Goal: Transaction & Acquisition: Purchase product/service

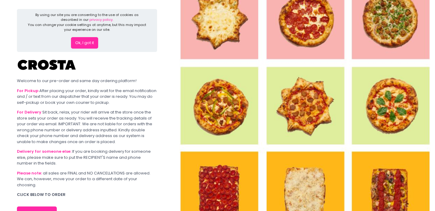
click at [87, 41] on button "Ok, I got it" at bounding box center [84, 42] width 27 height 11
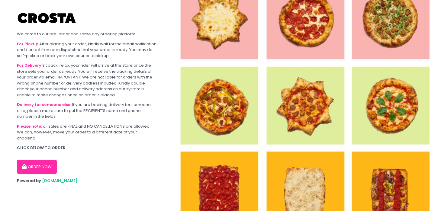
click at [27, 165] on icon "button" at bounding box center [25, 167] width 6 height 5
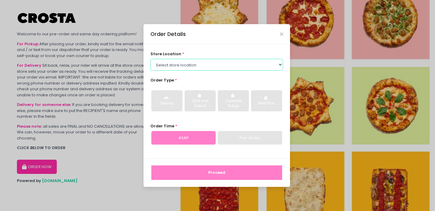
click at [188, 66] on select "Select store location [PERSON_NAME] Pizza - [PERSON_NAME] Pizza - [GEOGRAPHIC_D…" at bounding box center [216, 64] width 133 height 11
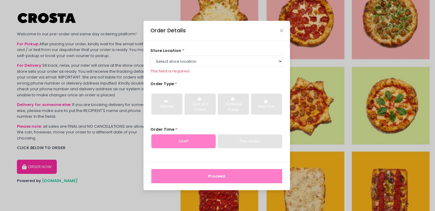
click at [280, 29] on div "Order Details" at bounding box center [216, 31] width 146 height 20
click at [279, 30] on div "Order Details" at bounding box center [216, 31] width 146 height 20
